Goal: Obtain resource: Download file/media

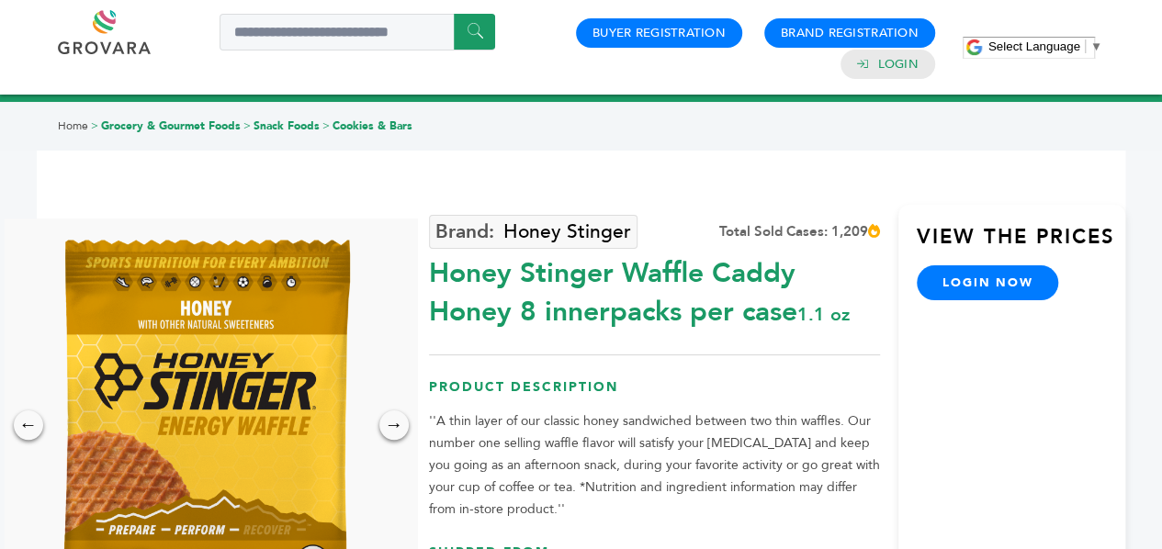
click at [1040, 41] on span "Select Language" at bounding box center [1035, 47] width 92 height 14
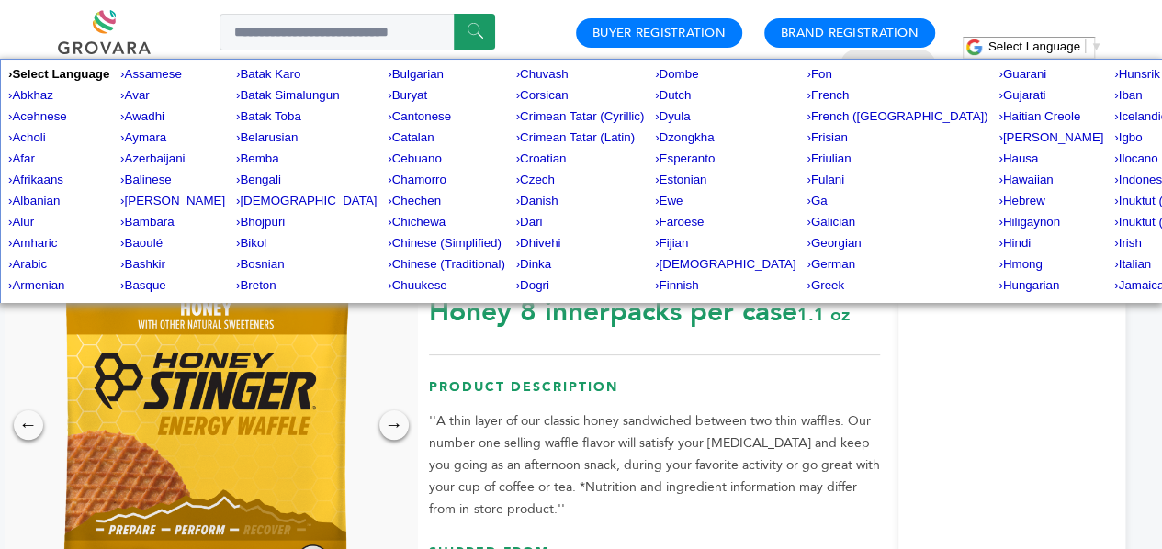
click at [1050, 5] on div "****** 0 0 Buyer Registration Brand Registration Login Select Language ​ ▼ Menu" at bounding box center [581, 47] width 1047 height 95
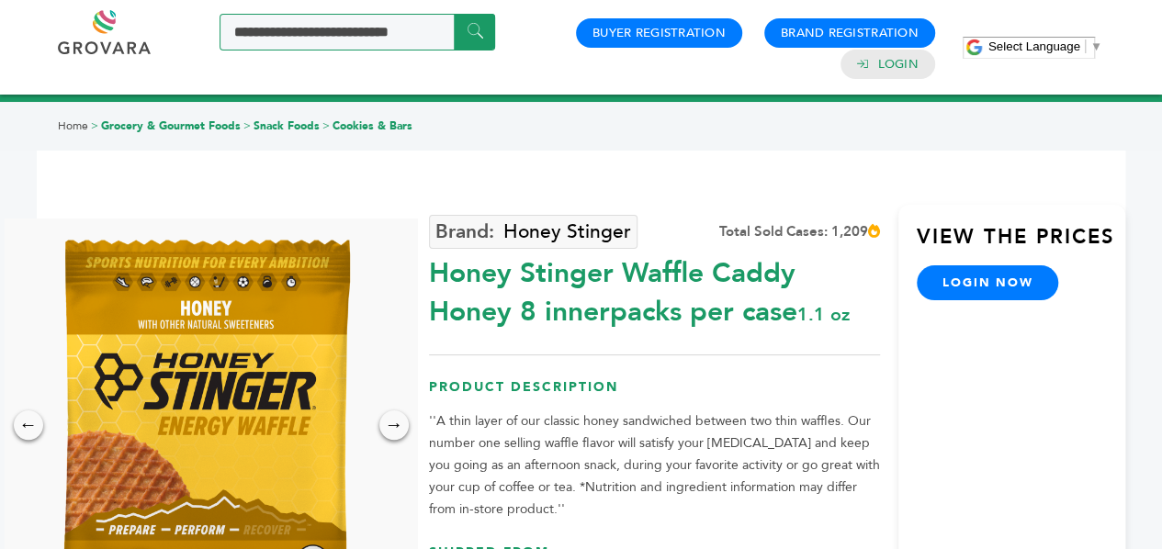
click at [311, 40] on input "Search a product or brand..." at bounding box center [358, 32] width 276 height 37
type input "*******"
click at [454, 14] on input "******" at bounding box center [474, 32] width 41 height 36
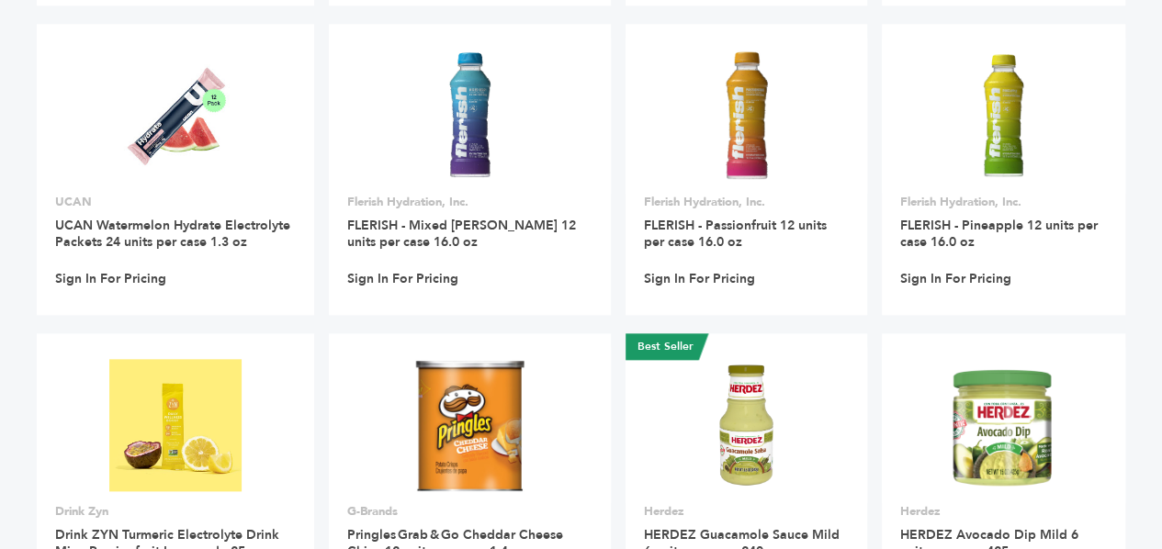
scroll to position [855, 0]
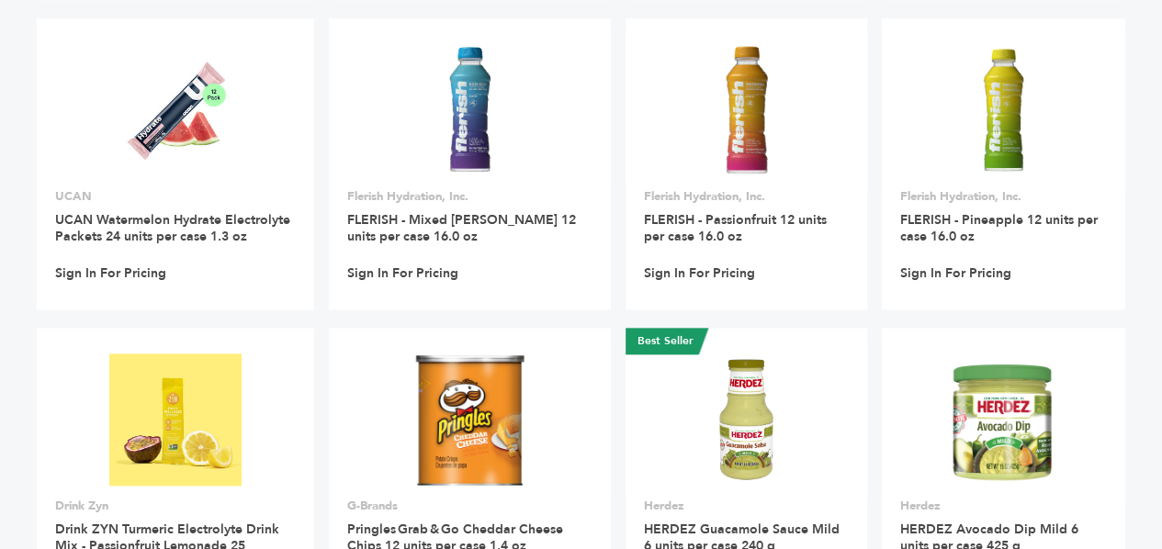
drag, startPoint x: 1169, startPoint y: 104, endPoint x: 1155, endPoint y: 306, distance: 202.6
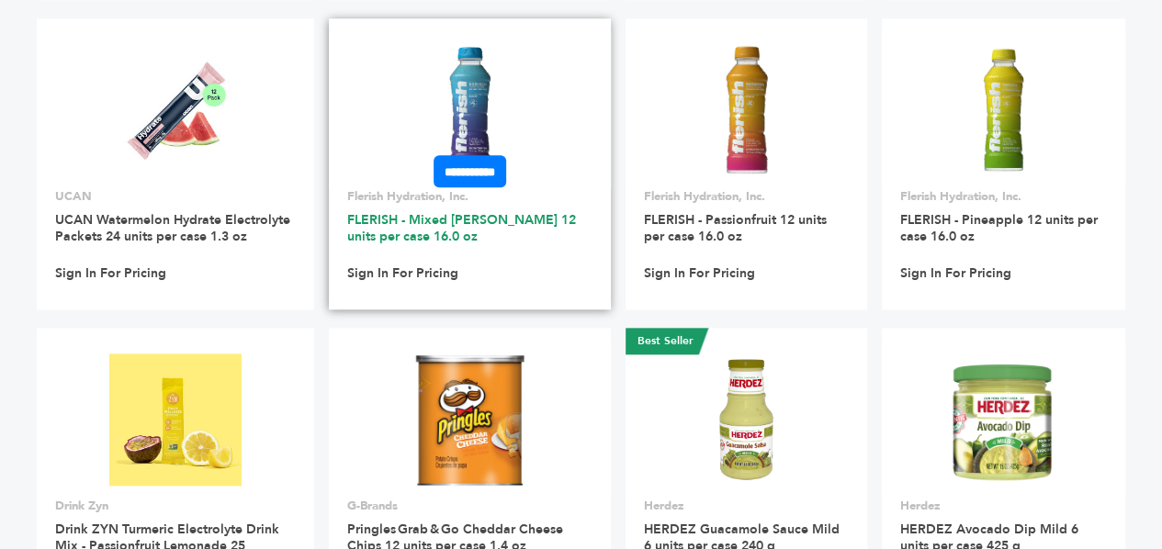
click at [395, 216] on link "FLERISH - Mixed [PERSON_NAME] 12 units per case 16.0 oz" at bounding box center [461, 228] width 229 height 34
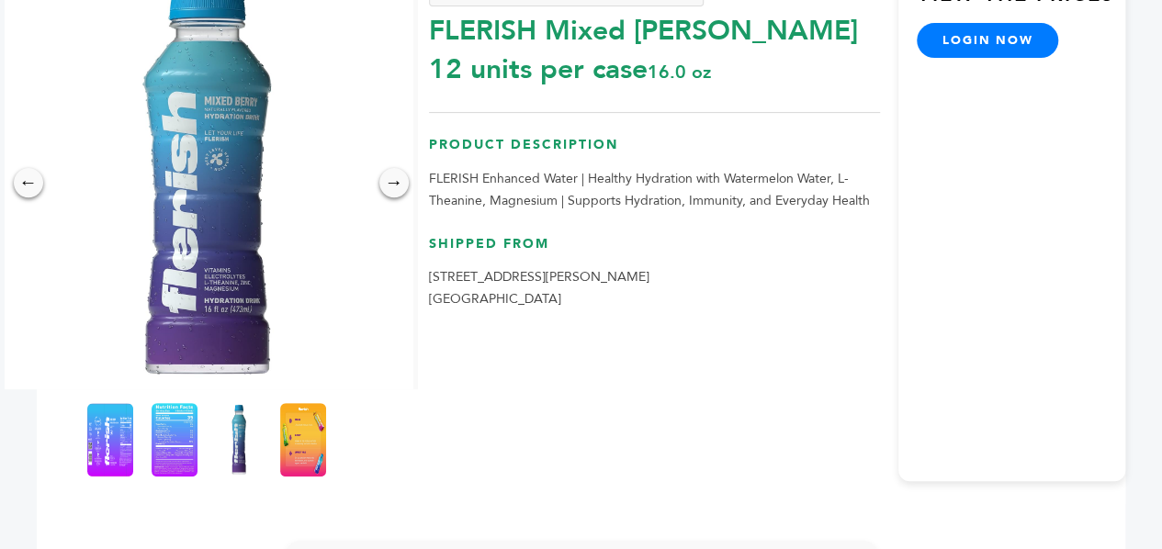
scroll to position [220, 0]
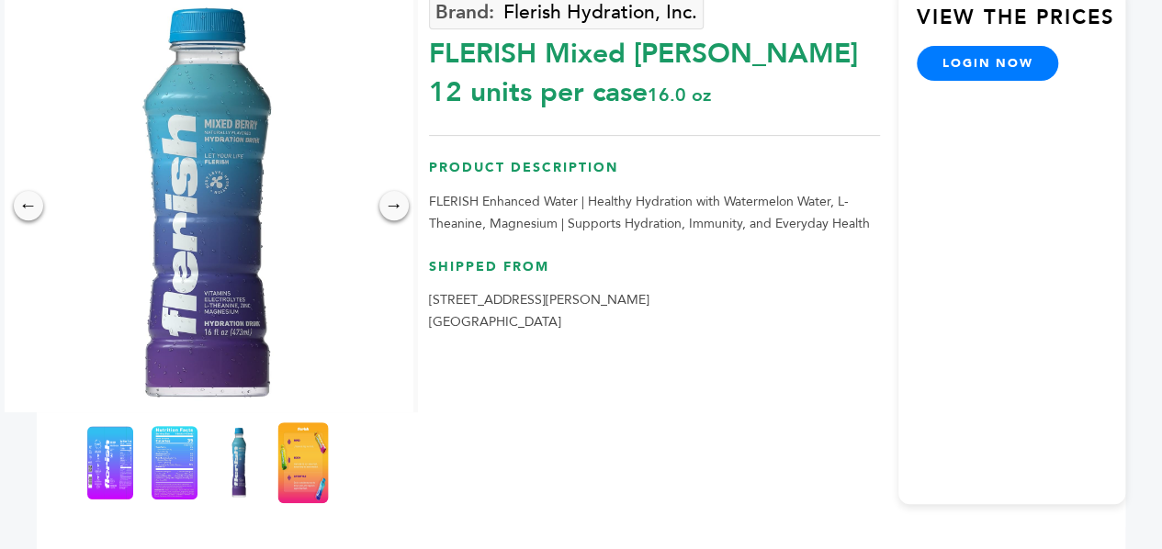
click at [298, 447] on img at bounding box center [302, 463] width 51 height 81
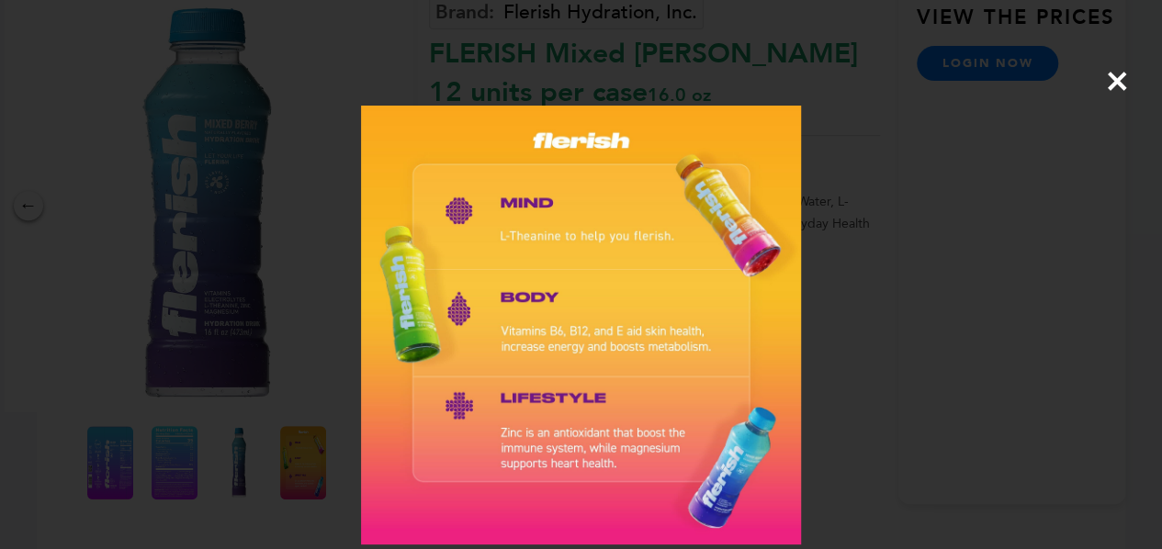
click at [1118, 93] on span "×" at bounding box center [1117, 80] width 25 height 51
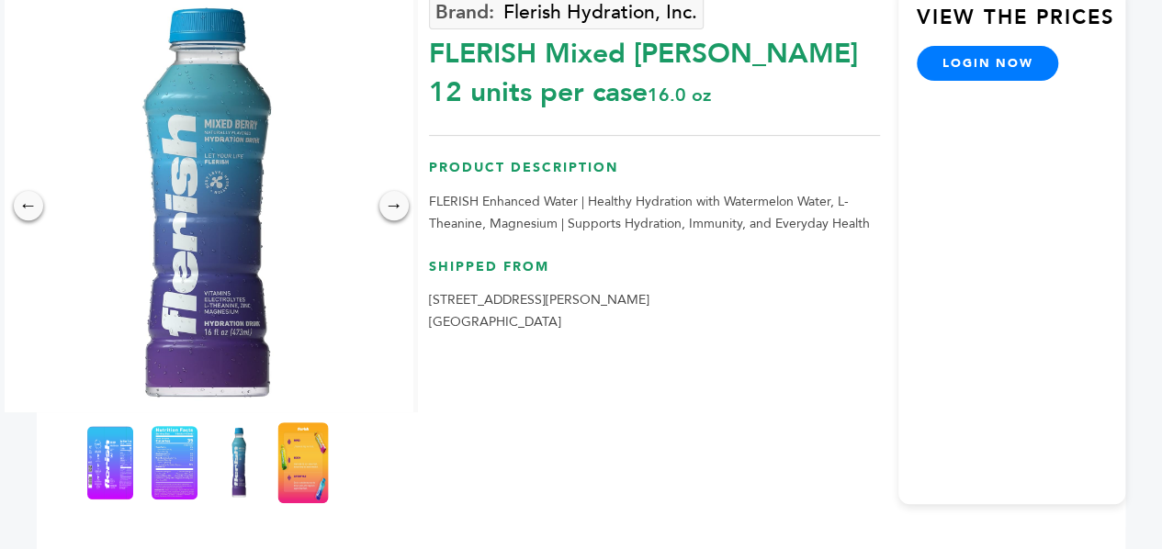
click at [289, 456] on img at bounding box center [302, 463] width 51 height 81
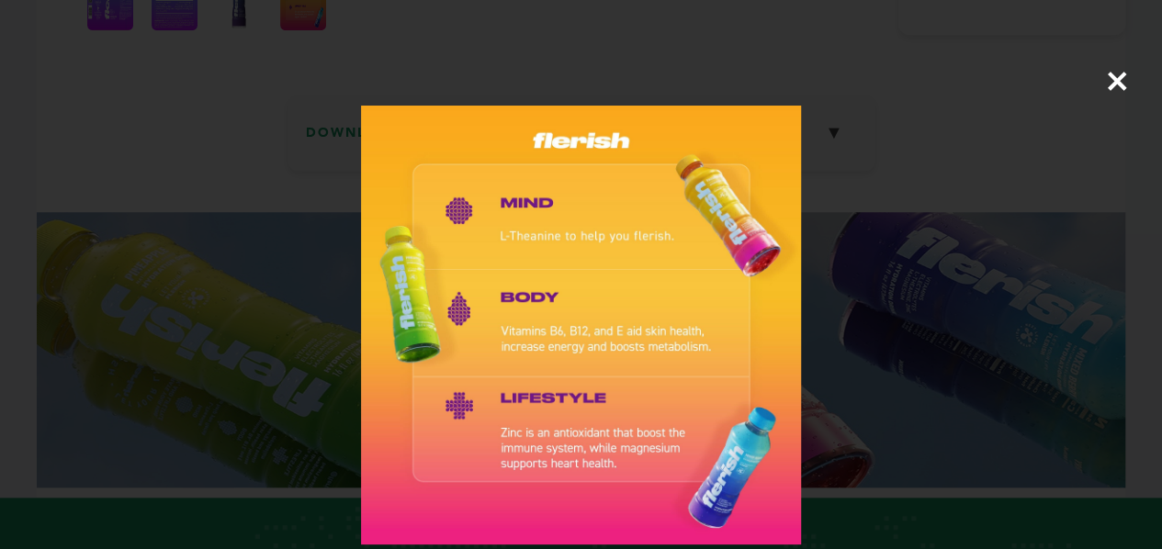
scroll to position [703, 0]
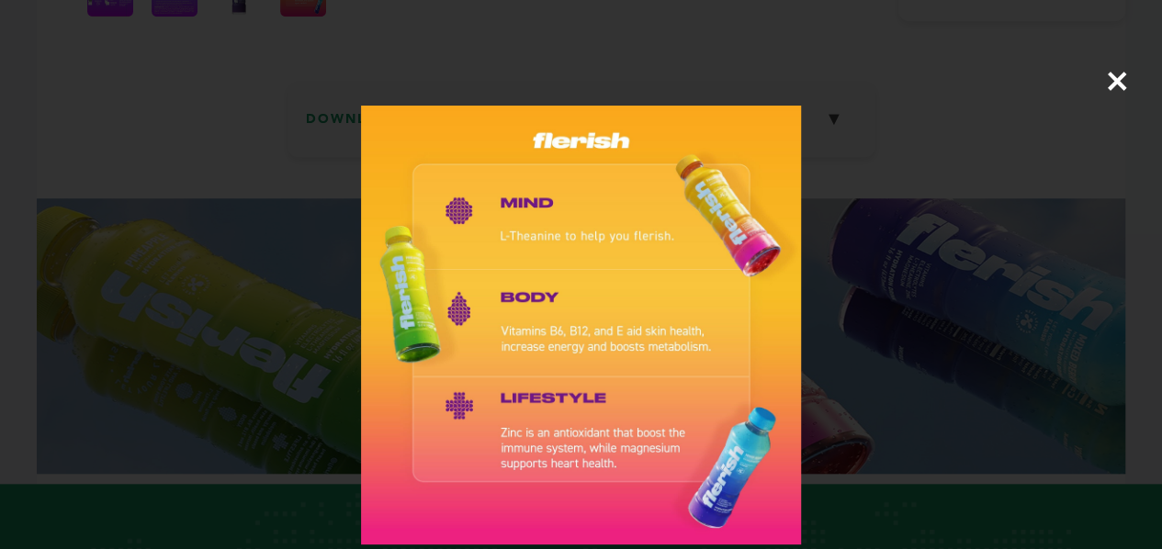
click at [1124, 91] on span "×" at bounding box center [1117, 80] width 25 height 51
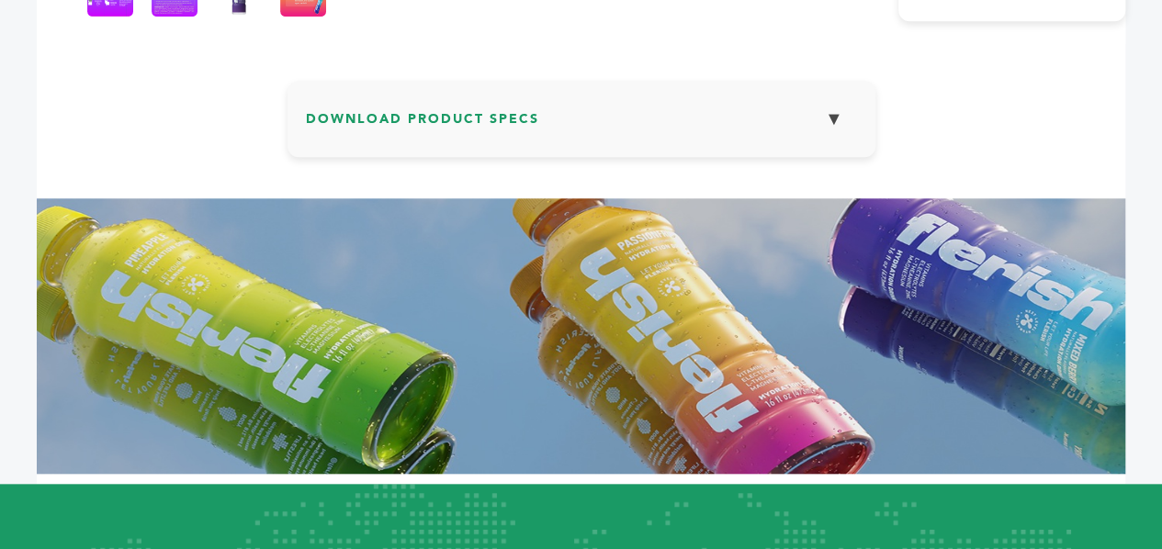
click at [508, 122] on h3 "Download Product Specs ▼" at bounding box center [581, 125] width 551 height 53
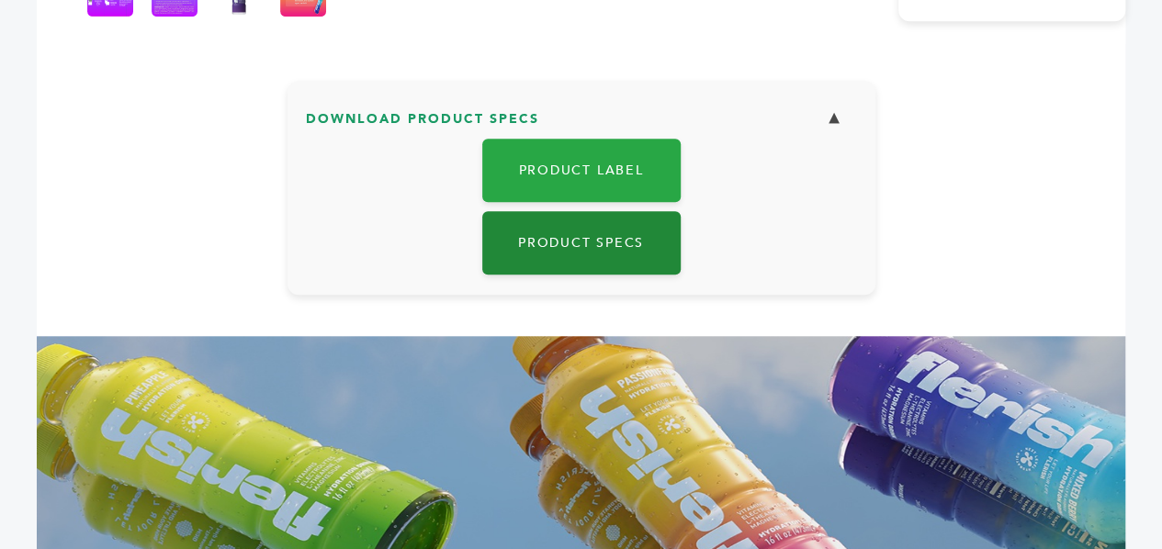
click at [577, 245] on link "Product Specs" at bounding box center [581, 242] width 198 height 63
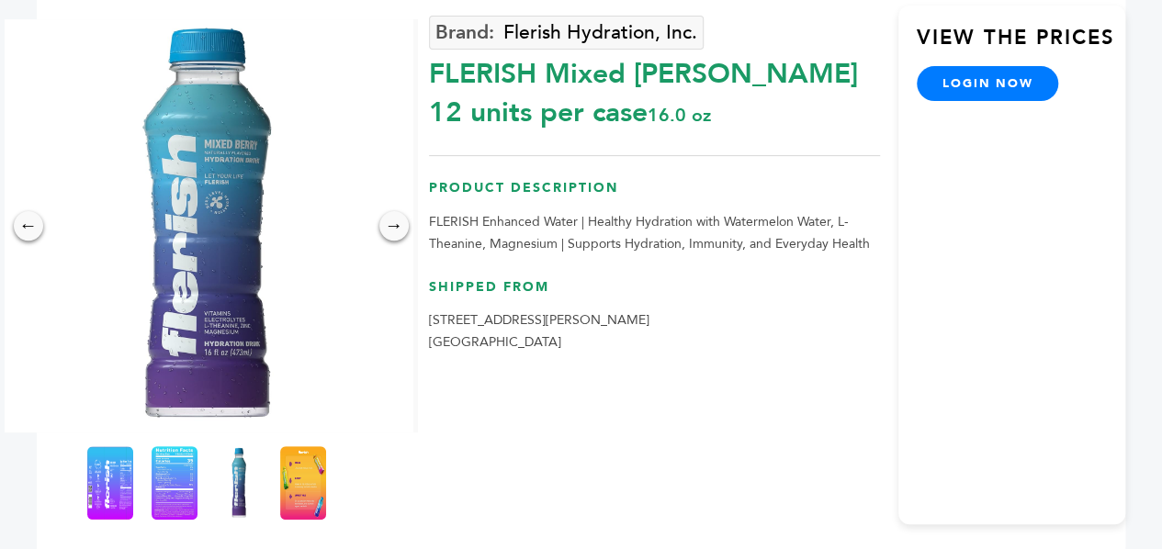
scroll to position [0, 0]
